Goal: Task Accomplishment & Management: Manage account settings

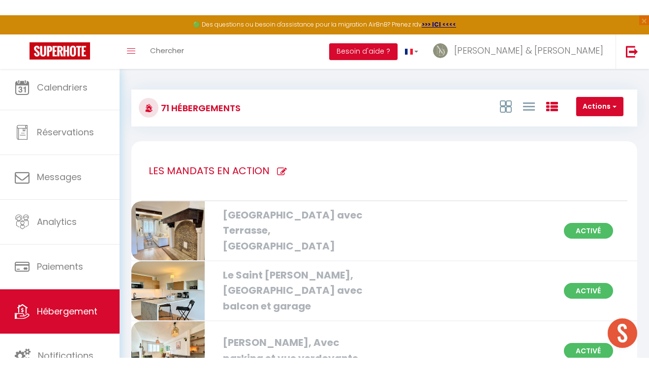
scroll to position [3, 0]
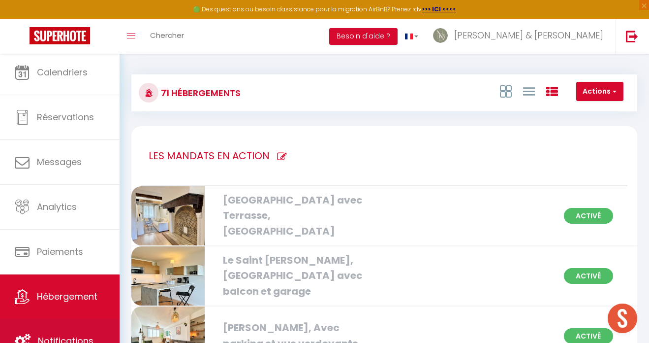
click at [75, 324] on link "Notifications" at bounding box center [60, 341] width 120 height 44
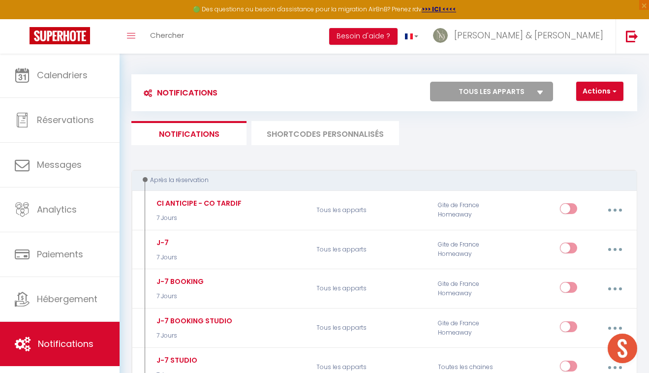
click at [303, 131] on li "SHORTCODES PERSONNALISÉS" at bounding box center [326, 133] width 148 height 24
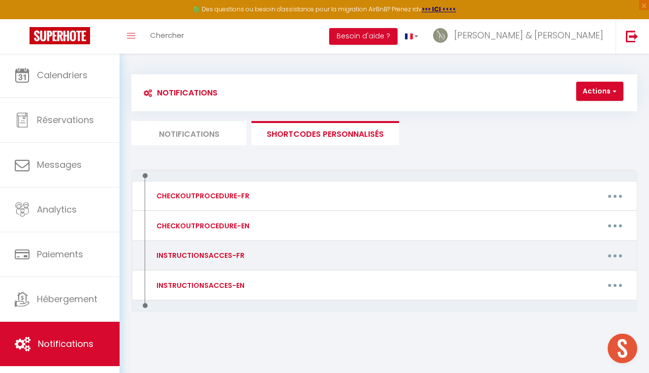
click at [616, 256] on button "button" at bounding box center [616, 255] width 26 height 19
click at [584, 280] on link "Editer" at bounding box center [589, 279] width 73 height 17
type input "INSTRUCTIONSACCES-FR"
type textarea "Voici le reportage photo pour vous guider dans votre arrivée ..."
type textarea "[URL][DOMAIN_NAME]"
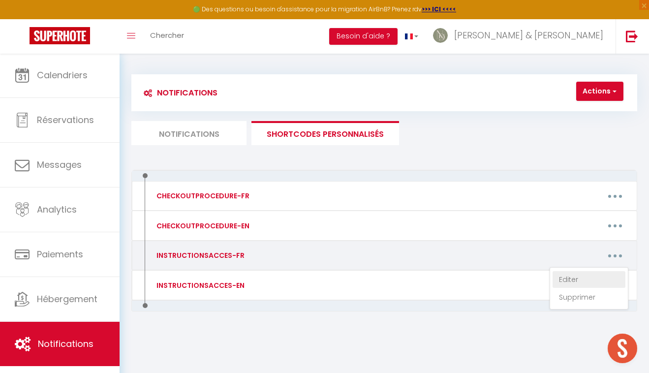
type textarea "[URL][DOMAIN_NAME]"
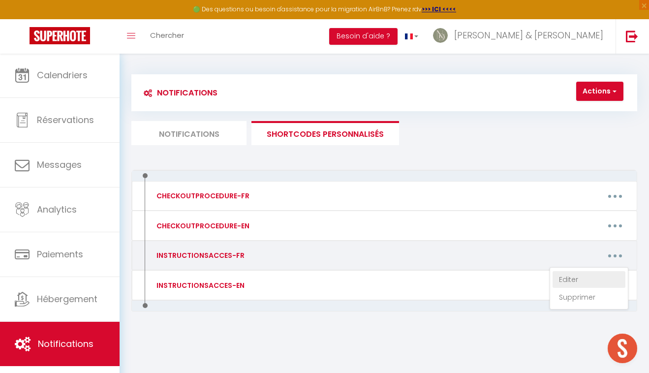
type textarea "[URL][DOMAIN_NAME]"
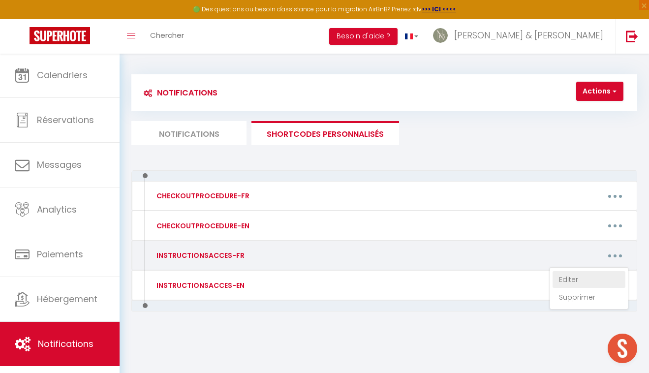
type textarea "[URL][DOMAIN_NAME]"
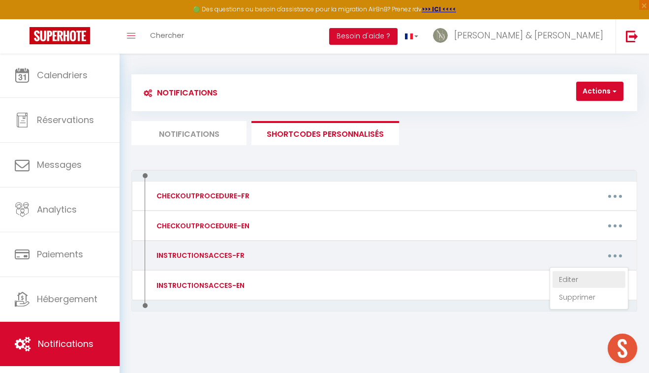
type textarea "[URL][DOMAIN_NAME]"
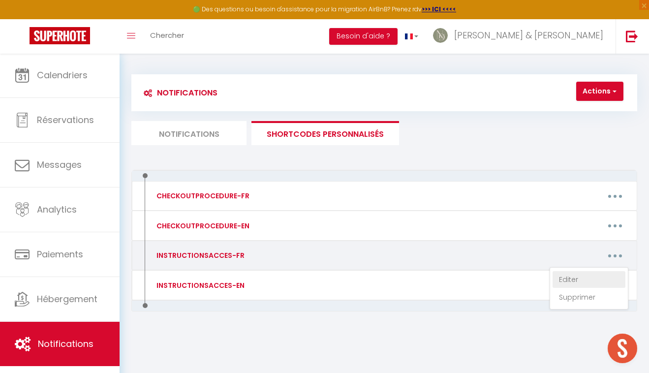
type textarea "[URL][DOMAIN_NAME]"
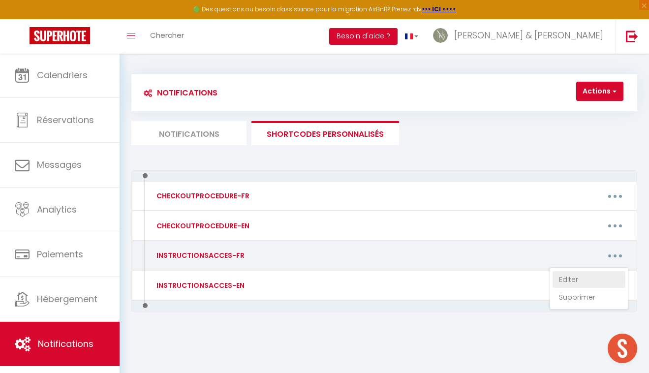
type textarea "[URL][DOMAIN_NAME]"
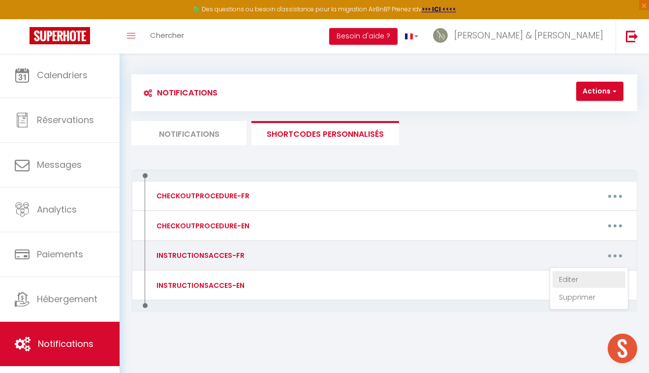
type textarea "[URL][DOMAIN_NAME]"
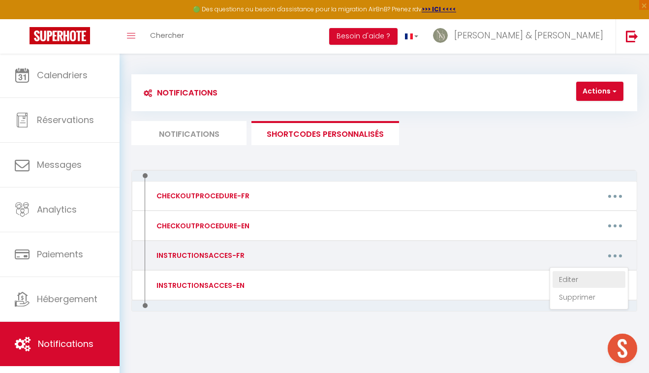
type textarea "[URL][DOMAIN_NAME]"
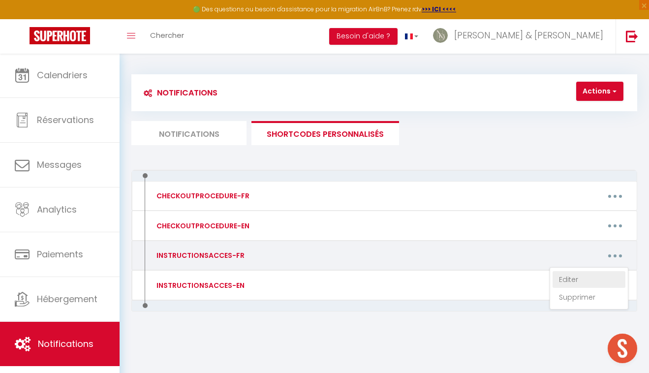
type textarea "[URL][DOMAIN_NAME]"
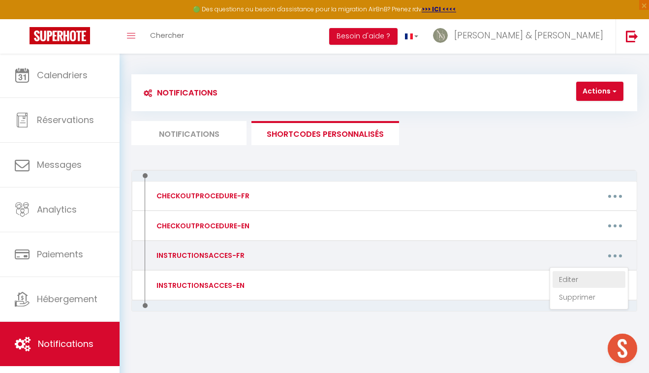
type textarea "[URL][DOMAIN_NAME]"
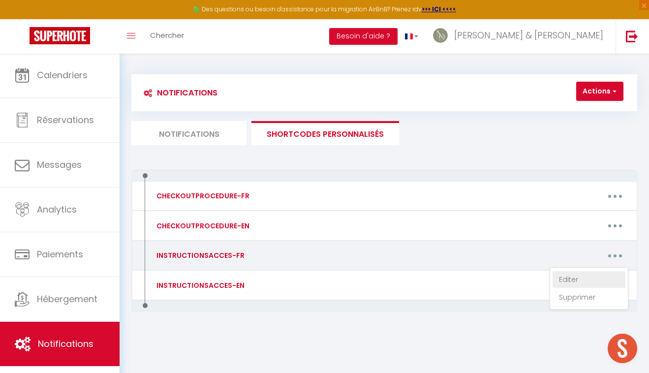
type textarea "[URL][DOMAIN_NAME]"
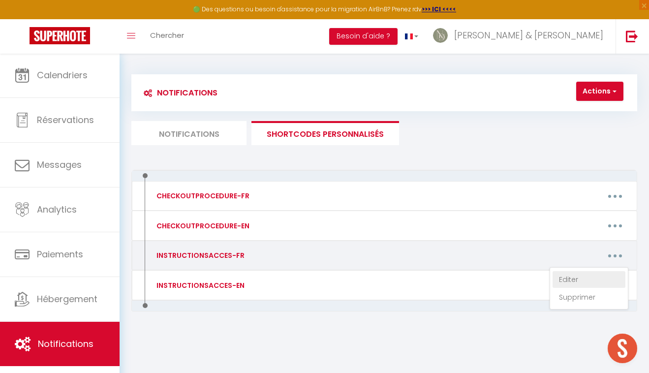
type textarea "[URL][DOMAIN_NAME]"
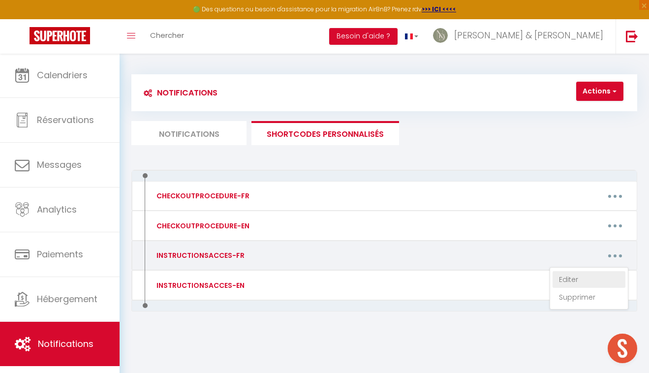
type textarea "[URL][DOMAIN_NAME]"
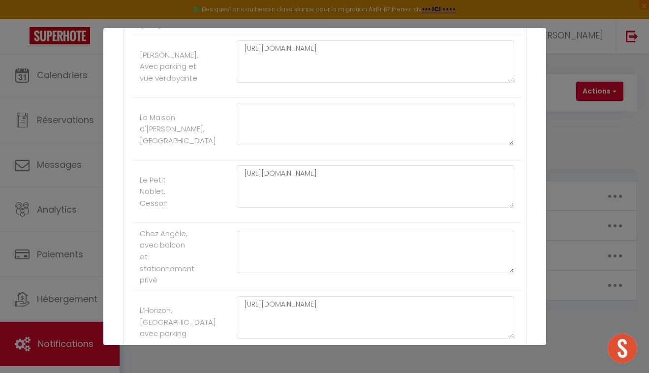
scroll to position [342, 0]
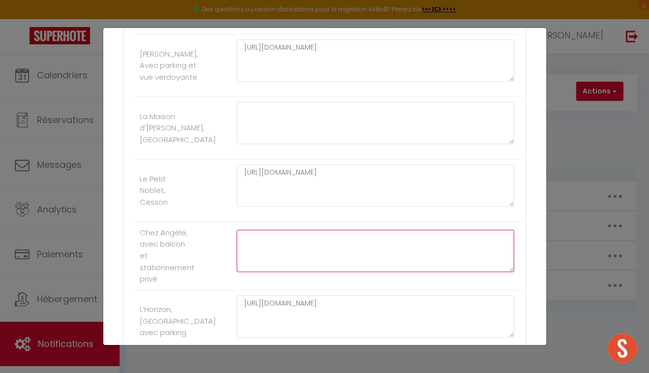
click at [345, 240] on textarea at bounding box center [376, 251] width 278 height 42
paste textarea "[URL][DOMAIN_NAME]"
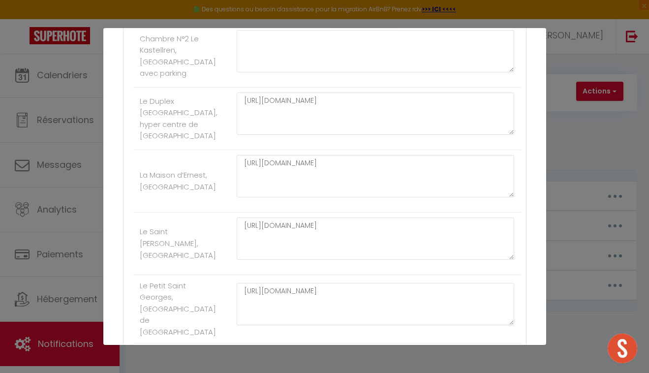
scroll to position [4403, 0]
type textarea "[URL][DOMAIN_NAME]"
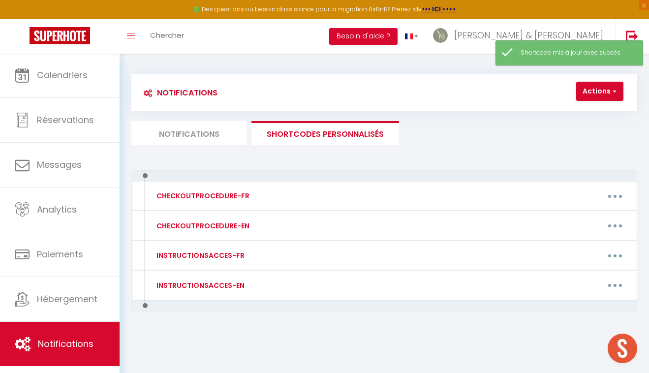
click at [194, 130] on li "Notifications" at bounding box center [188, 133] width 115 height 24
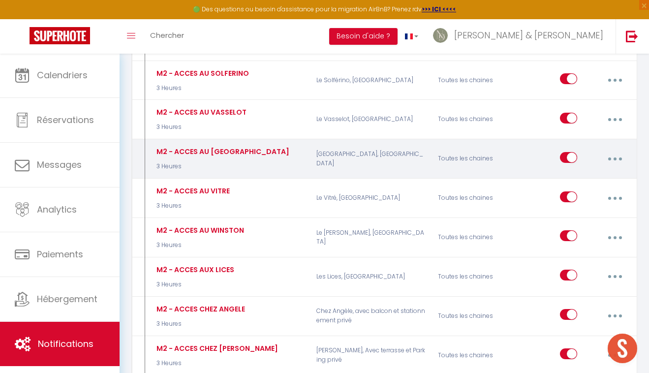
scroll to position [2894, 0]
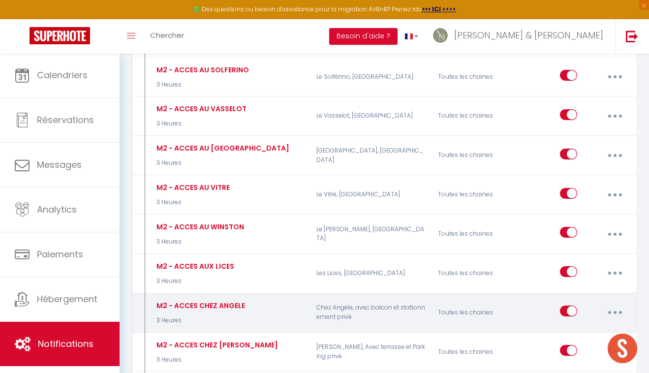
click at [613, 303] on button "button" at bounding box center [615, 312] width 26 height 19
click at [567, 328] on link "Editer" at bounding box center [588, 336] width 73 height 17
type input "M2 - ACCES CHEZ ANGELE"
select select "3"
select select "3 Heures"
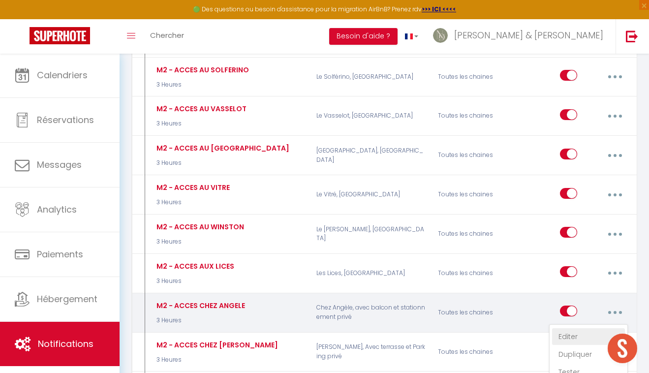
select select "if_deposit_is_paid"
checkbox input "true"
checkbox input "false"
radio input "true"
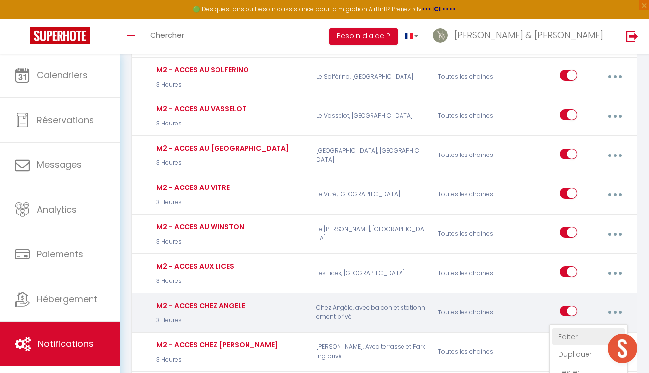
type input "ACCES AU BIEN."
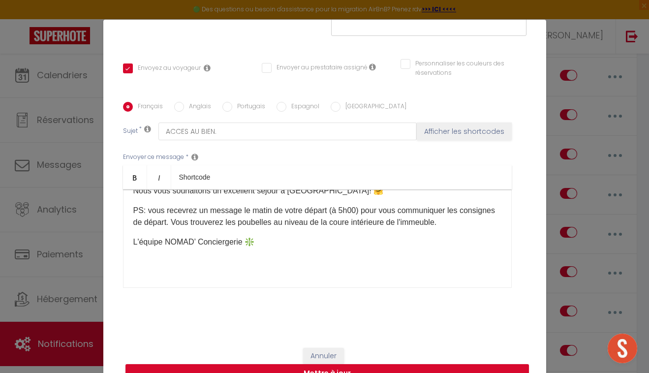
scroll to position [189, 0]
click at [382, 342] on button "Mettre à jour" at bounding box center [328, 374] width 404 height 19
checkbox input "true"
checkbox input "false"
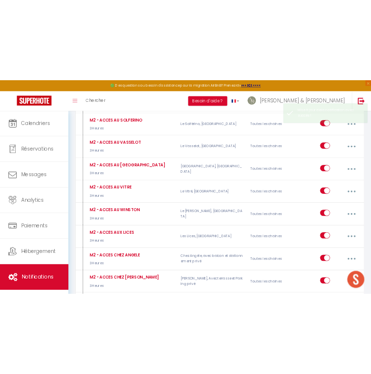
scroll to position [0, 0]
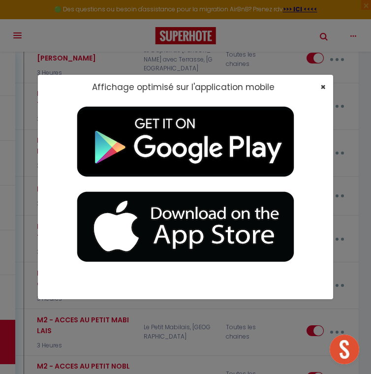
click at [324, 87] on span "×" at bounding box center [322, 87] width 5 height 12
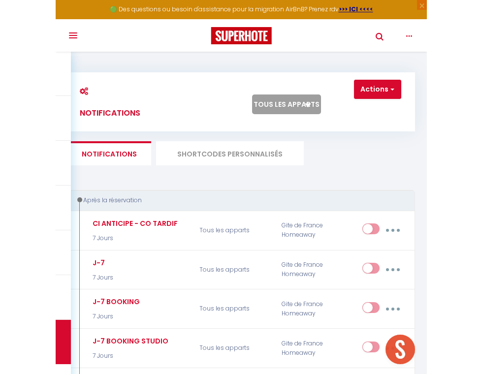
scroll to position [0, 0]
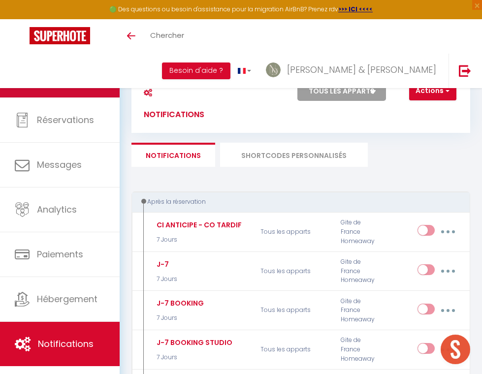
click at [65, 80] on span "Calendriers" at bounding box center [62, 75] width 51 height 12
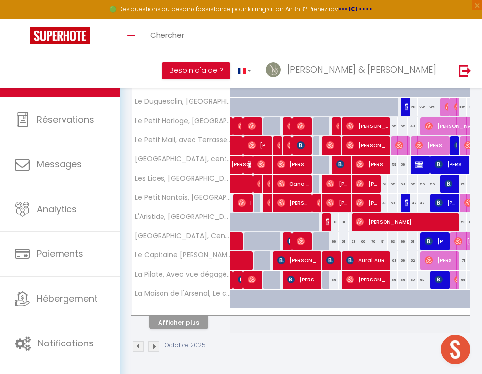
scroll to position [295, 0]
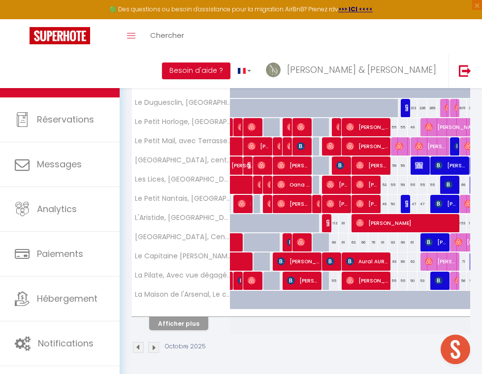
click at [179, 329] on button "Afficher plus" at bounding box center [178, 323] width 59 height 13
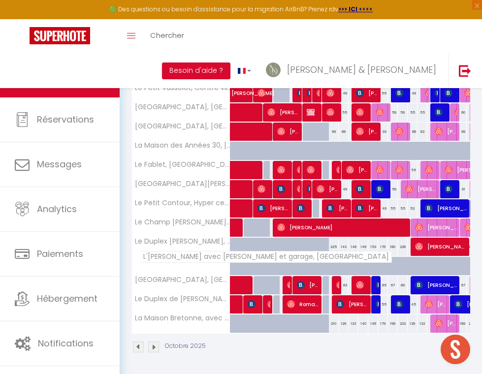
scroll to position [559, 0]
